Goal: Information Seeking & Learning: Learn about a topic

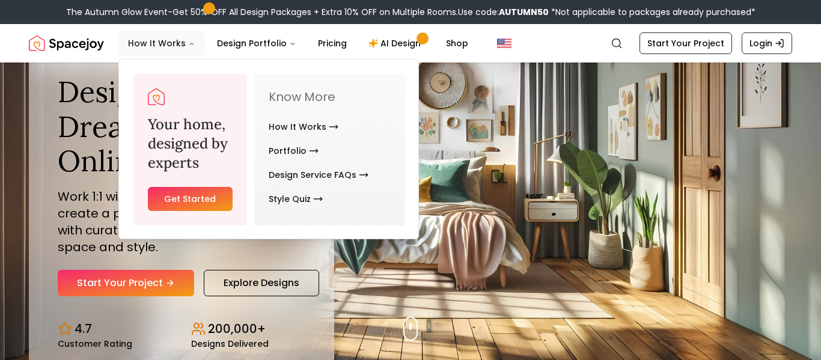
click at [163, 37] on button "How It Works" at bounding box center [161, 43] width 87 height 24
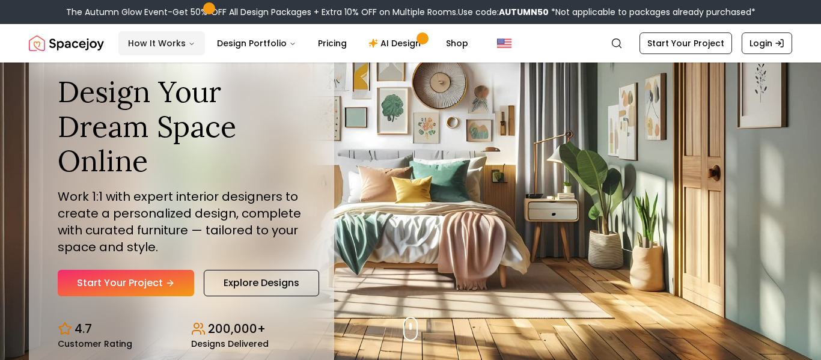
click at [190, 44] on icon "Main" at bounding box center [192, 44] width 4 height 2
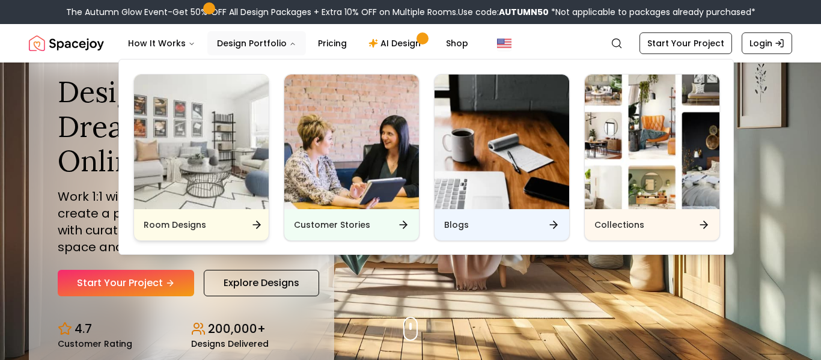
click at [215, 233] on div "Room Designs" at bounding box center [201, 224] width 135 height 31
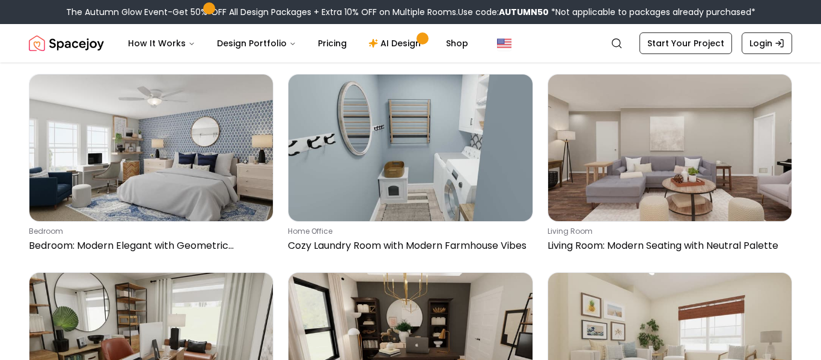
scroll to position [842, 0]
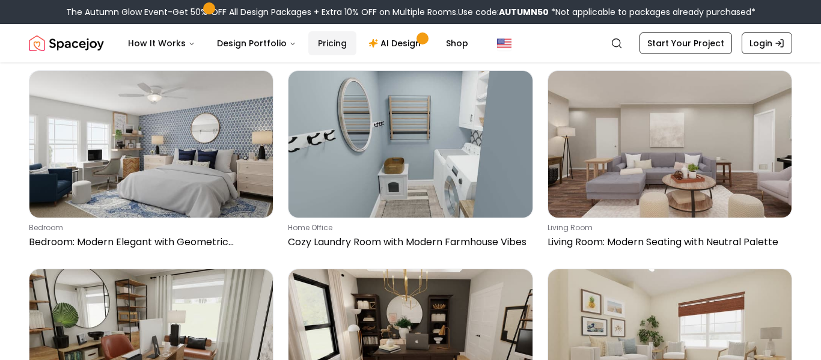
click at [319, 46] on link "Pricing" at bounding box center [332, 43] width 48 height 24
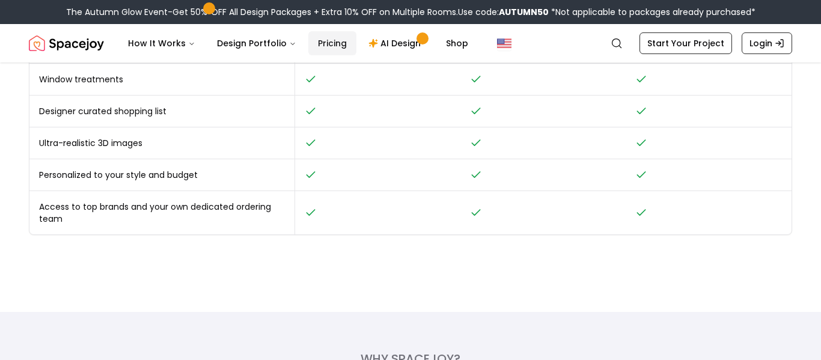
scroll to position [645, 0]
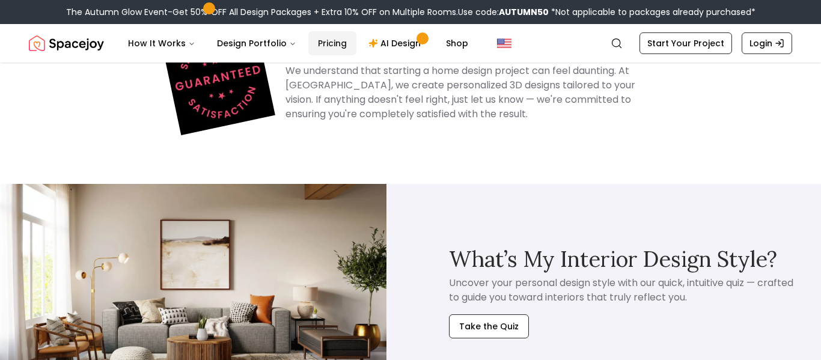
scroll to position [1738, 0]
